Goal: Check status: Check status

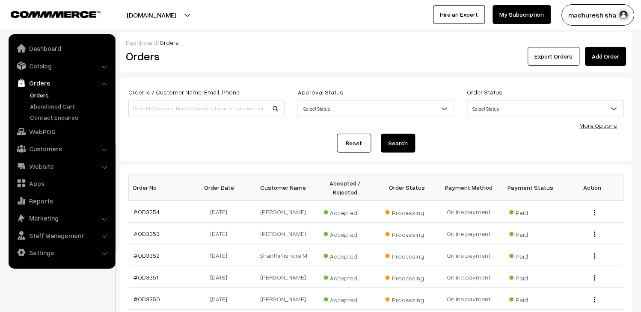
click at [44, 97] on link "Orders" at bounding box center [70, 95] width 85 height 9
click at [144, 212] on link "#OD3355" at bounding box center [147, 211] width 26 height 7
